Goal: Transaction & Acquisition: Purchase product/service

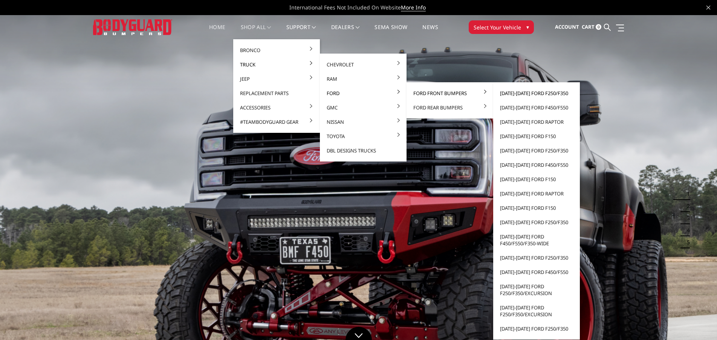
click at [528, 92] on link "[DATE]-[DATE] Ford F250/F350" at bounding box center [536, 93] width 81 height 14
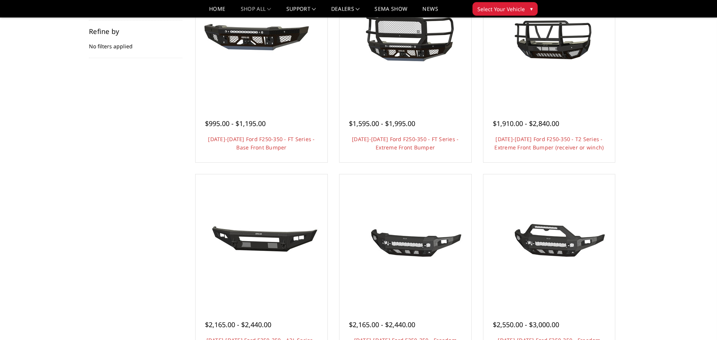
scroll to position [109, 0]
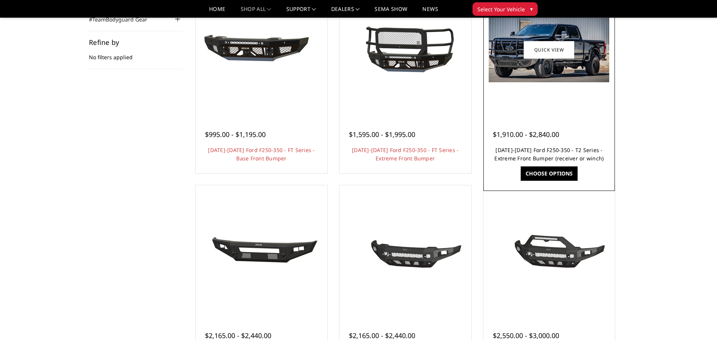
click at [560, 150] on link "[DATE]-[DATE] Ford F250-350 - T2 Series - Extreme Front Bumper (receiver or win…" at bounding box center [549, 153] width 109 height 15
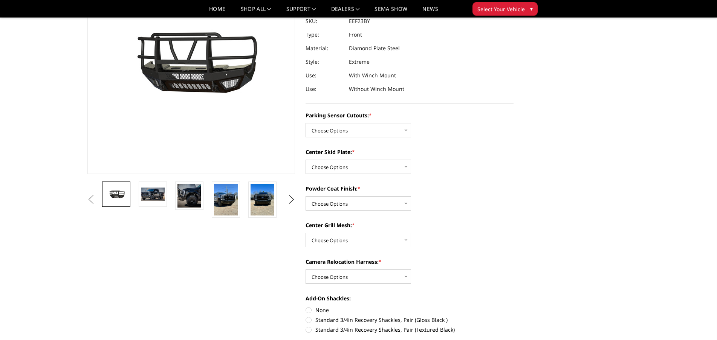
scroll to position [109, 0]
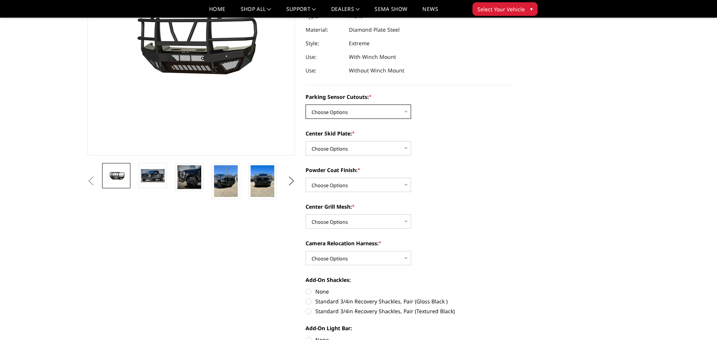
select select "3744"
click option "Yes - With Parking Sensor Cutouts" at bounding box center [0, 0] width 0 height 0
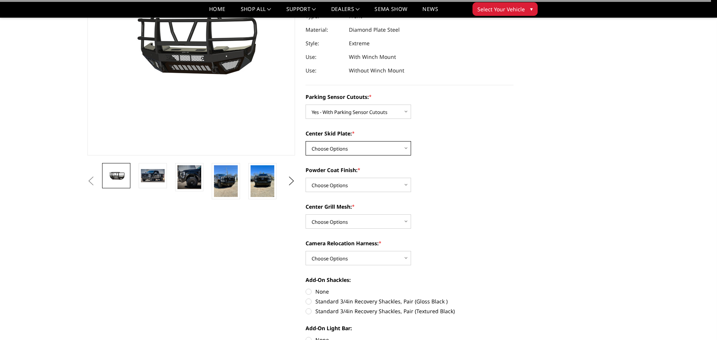
click at [306, 141] on select "Choose Options 2" Receiver Tube Standard Skid Plate (included) Winch Mount Skid…" at bounding box center [359, 148] width 106 height 14
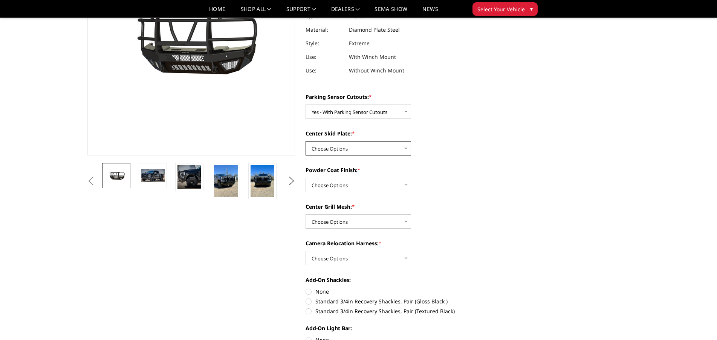
select select "3746"
click option "Standard Skid Plate (included)" at bounding box center [0, 0] width 0 height 0
click at [306, 178] on select "Choose Options Bare Metal Gloss Black Powder Coat Textured Black Powder Coat" at bounding box center [359, 185] width 106 height 14
select select "3749"
click option "Gloss Black Powder Coat" at bounding box center [0, 0] width 0 height 0
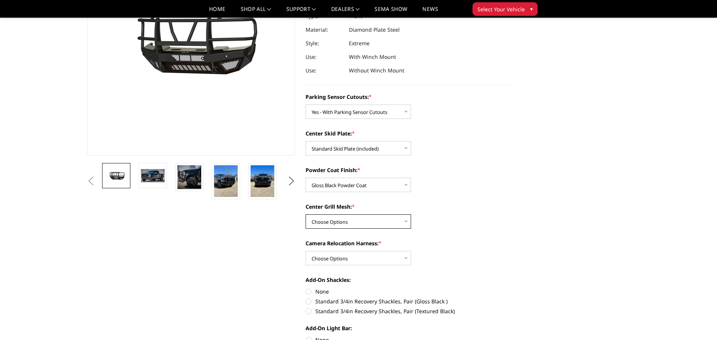
click at [306, 214] on select "Choose Options With expanded metal Without expanded metal" at bounding box center [359, 221] width 106 height 14
select select "3751"
click option "With expanded metal" at bounding box center [0, 0] width 0 height 0
select select "3754"
click option "Without camera harness" at bounding box center [0, 0] width 0 height 0
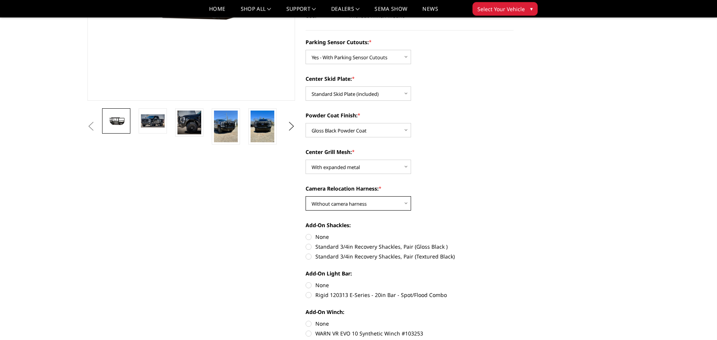
scroll to position [0, 0]
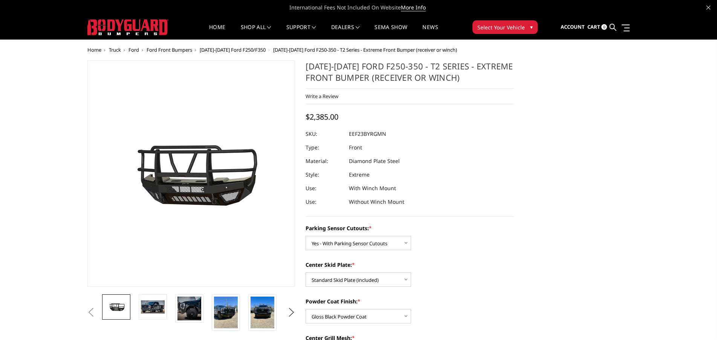
click at [368, 133] on dd "EEF23BYRGMN" at bounding box center [367, 134] width 37 height 14
click at [369, 132] on dd "EEF23BYRGMN" at bounding box center [367, 134] width 37 height 14
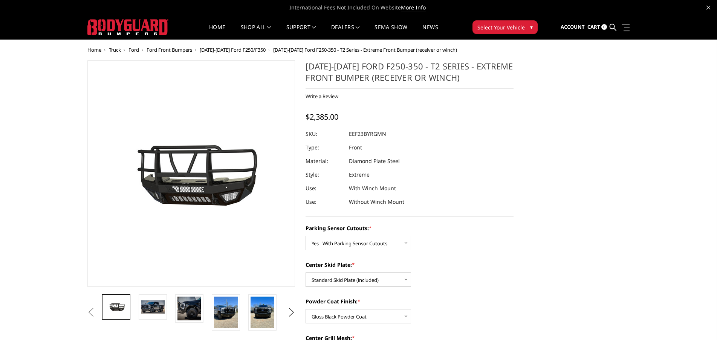
drag, startPoint x: 385, startPoint y: 134, endPoint x: 363, endPoint y: 131, distance: 21.7
click at [361, 133] on dd "EEF23BYRGMN" at bounding box center [367, 134] width 37 height 14
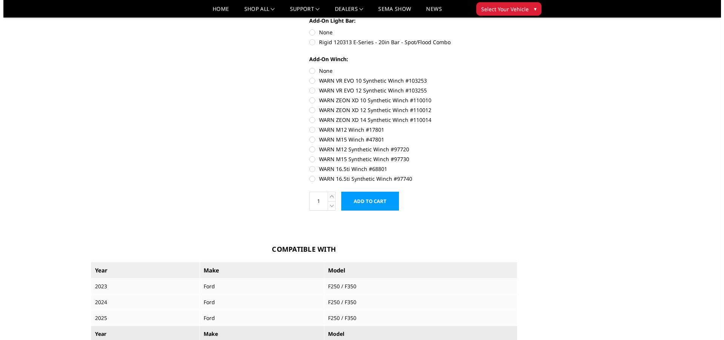
scroll to position [436, 0]
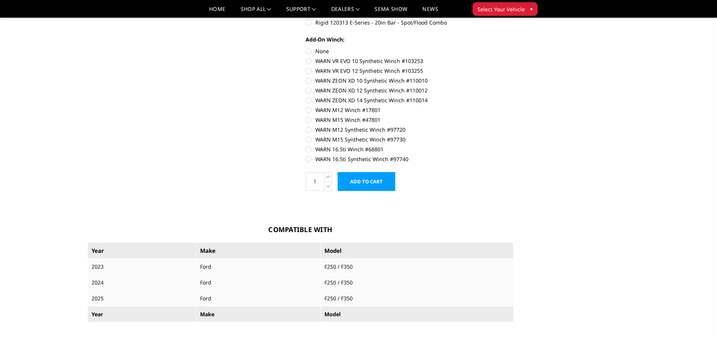
click at [365, 185] on input "Add to Cart" at bounding box center [367, 181] width 58 height 19
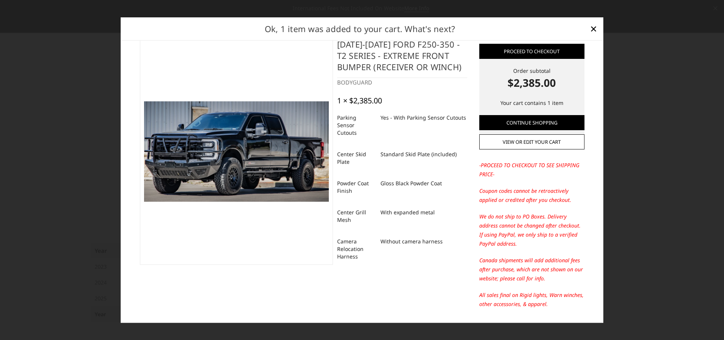
scroll to position [0, 0]
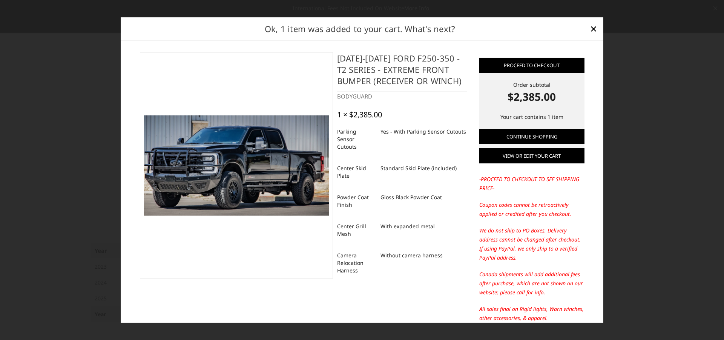
click at [544, 155] on link "View or edit your cart" at bounding box center [531, 155] width 105 height 15
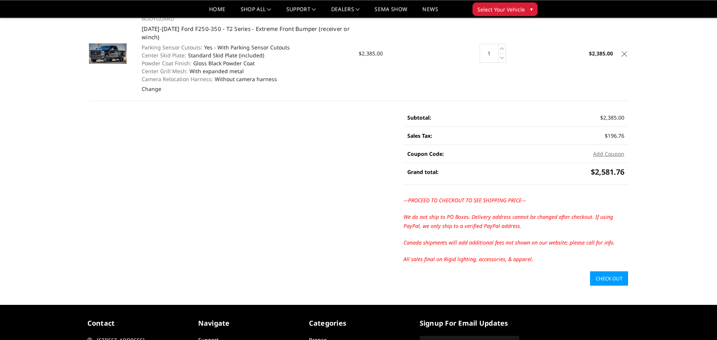
scroll to position [17, 0]
